Goal: Check status: Check status

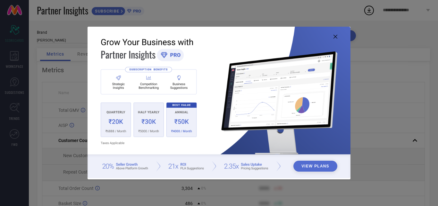
click at [337, 39] on img at bounding box center [219, 102] width 263 height 151
click at [335, 37] on icon at bounding box center [336, 37] width 4 height 4
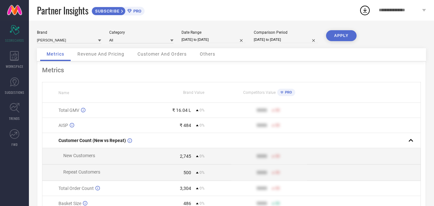
click at [214, 45] on div "Brand ADIVER Category All Date Range 01-08-2025 to 31-08-2025 Comparison Period…" at bounding box center [231, 39] width 389 height 18
click at [213, 42] on input "01-08-2025 to 31-08-2025" at bounding box center [213, 39] width 64 height 7
select select "7"
select select "2025"
select select "8"
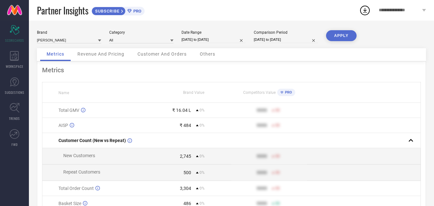
select select "2025"
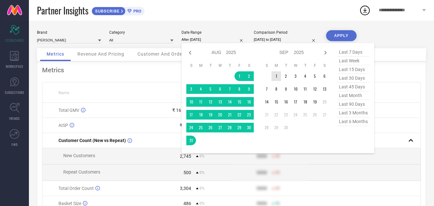
click at [277, 76] on td "1" at bounding box center [276, 76] width 10 height 10
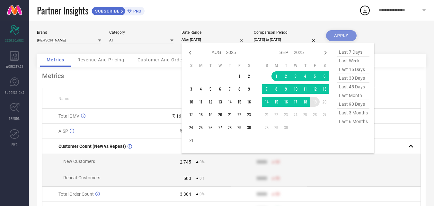
type input "[DATE] to [DATE]"
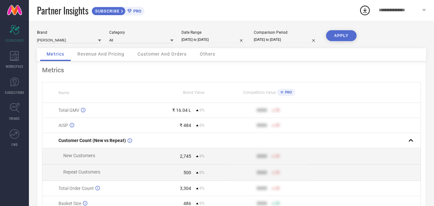
select select "7"
select select "2025"
select select "8"
select select "2025"
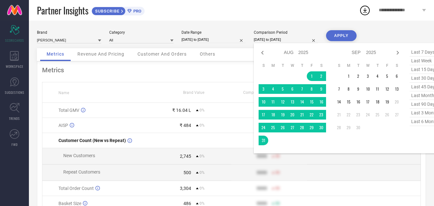
click at [288, 38] on input "01-08-2025 to 31-08-2025" at bounding box center [286, 39] width 64 height 7
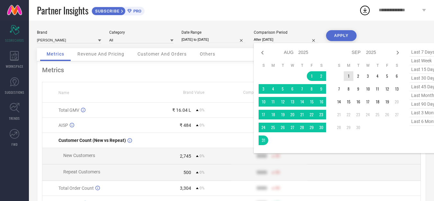
click at [349, 75] on td "1" at bounding box center [348, 76] width 10 height 10
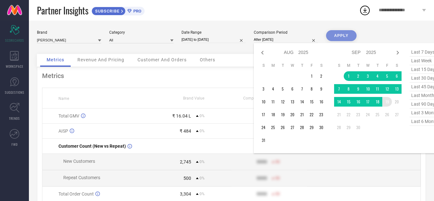
type input "[DATE] to [DATE]"
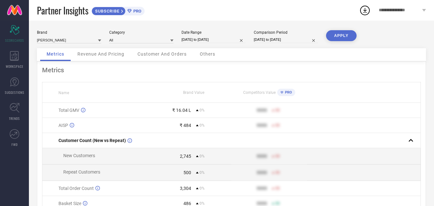
click at [346, 34] on button "APPLY" at bounding box center [341, 35] width 30 height 11
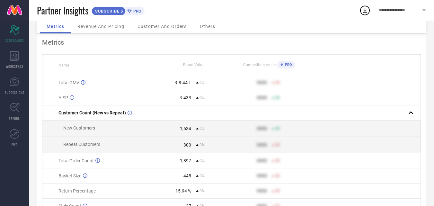
scroll to position [65, 0]
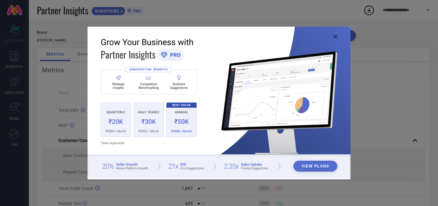
click at [341, 40] on img at bounding box center [219, 102] width 263 height 151
click at [337, 37] on icon at bounding box center [336, 37] width 4 height 4
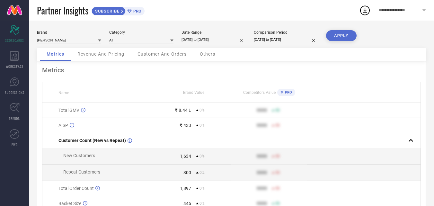
scroll to position [65, 0]
